Goal: Find specific page/section: Find specific page/section

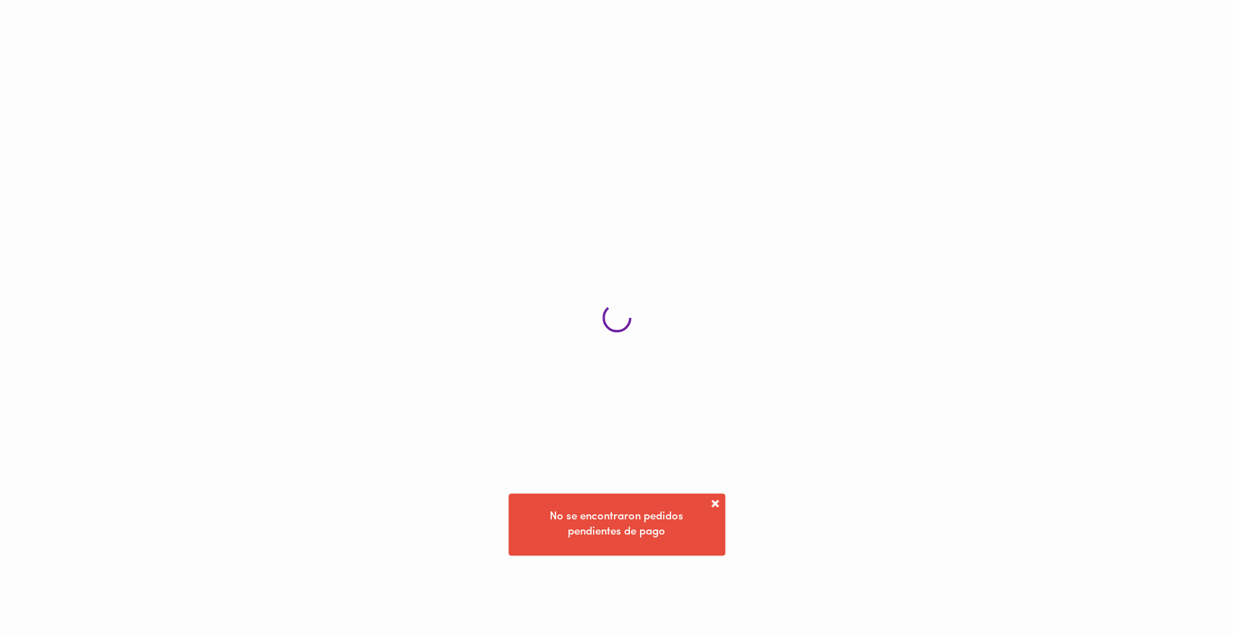
click at [713, 496] on span at bounding box center [715, 503] width 14 height 14
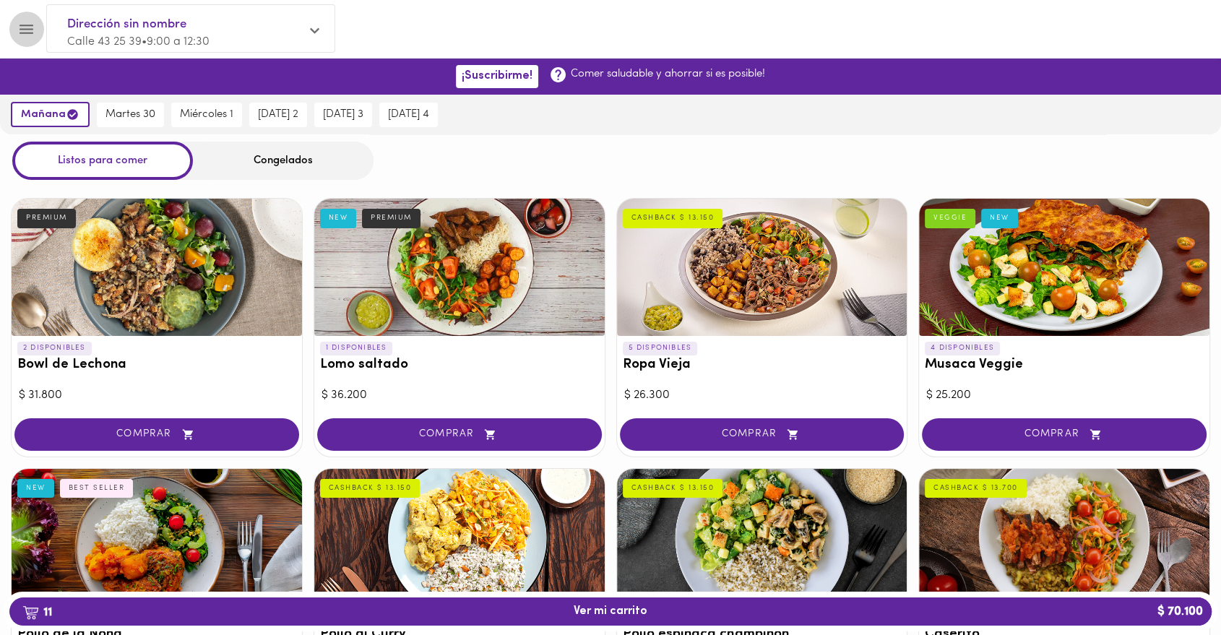
click at [25, 28] on icon "Menu" at bounding box center [27, 29] width 14 height 9
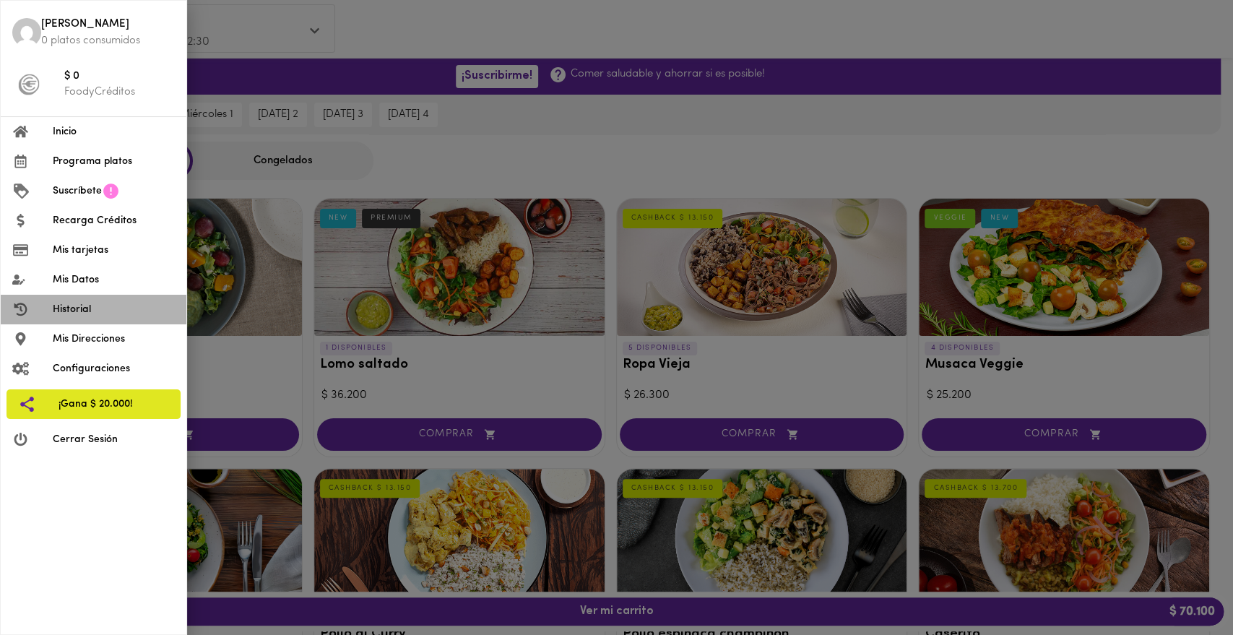
click at [79, 306] on span "Historial" at bounding box center [114, 309] width 122 height 15
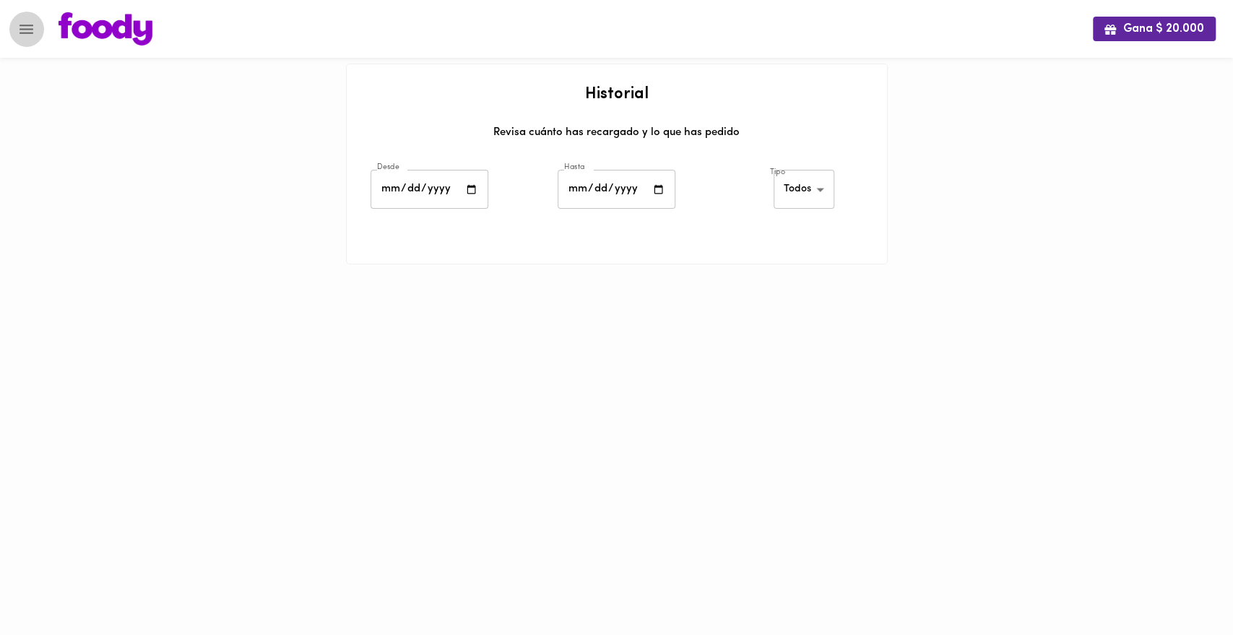
click at [40, 29] on button "Menu" at bounding box center [26, 29] width 35 height 35
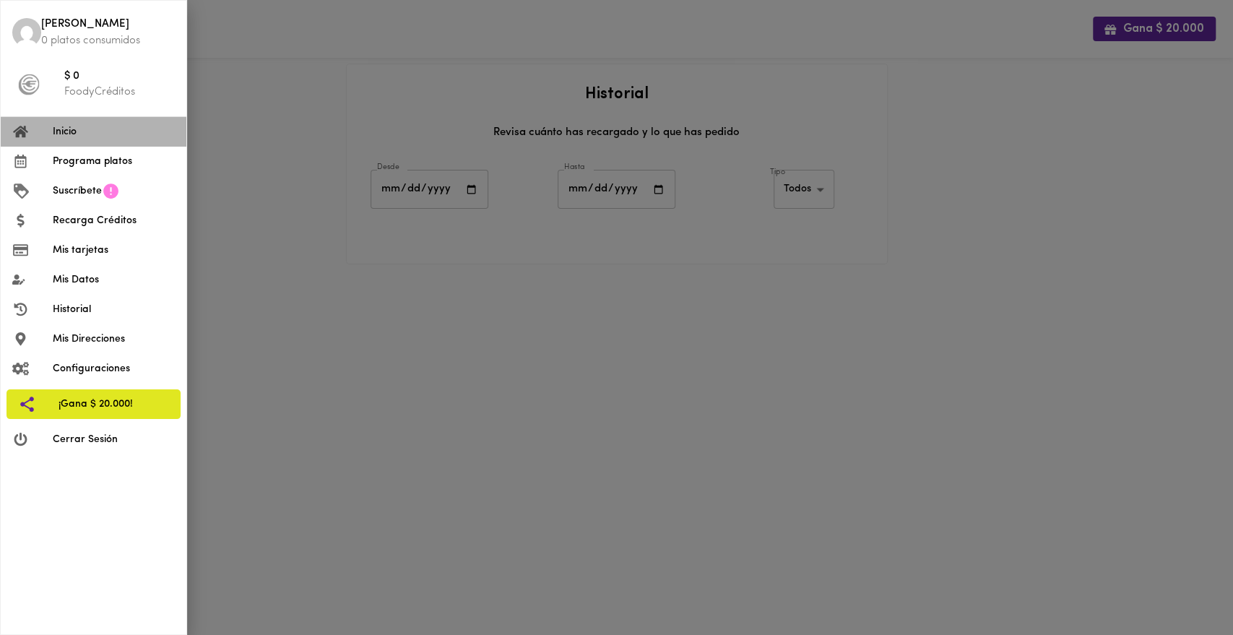
click at [82, 131] on span "Inicio" at bounding box center [114, 131] width 122 height 15
